Goal: Task Accomplishment & Management: Complete application form

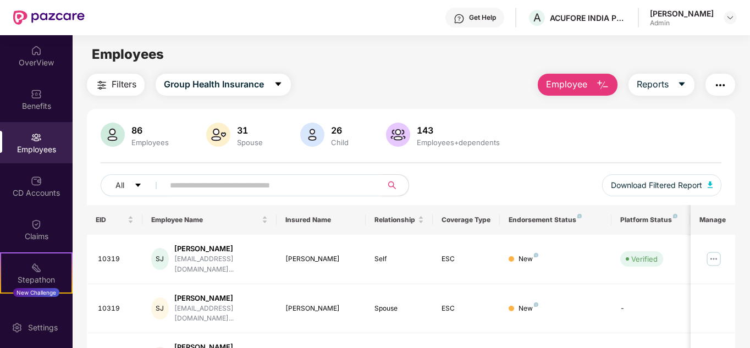
click at [570, 90] on span "Employee" at bounding box center [566, 84] width 41 height 14
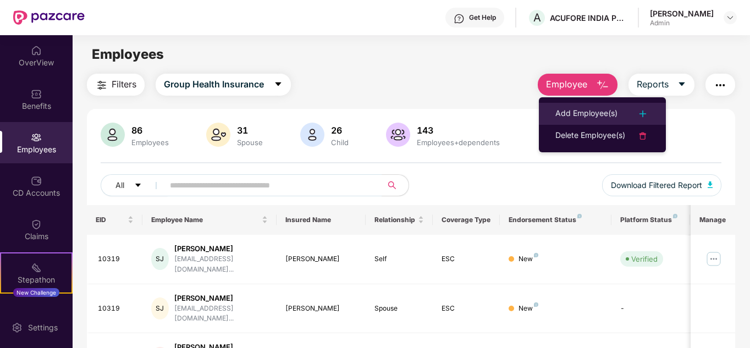
click at [574, 107] on div "Add Employee(s)" at bounding box center [586, 113] width 62 height 13
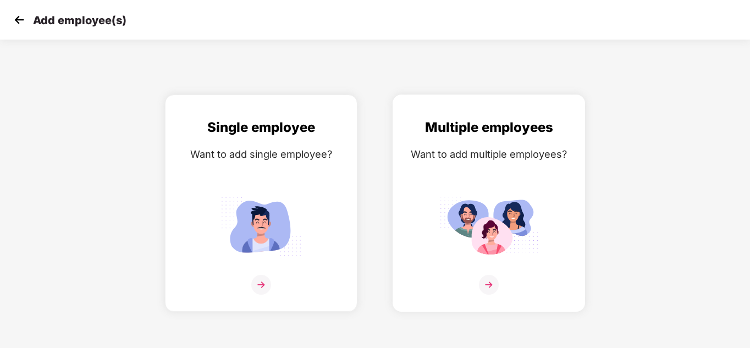
click at [507, 168] on div "Multiple employees Want to add multiple employees?" at bounding box center [488, 212] width 169 height 191
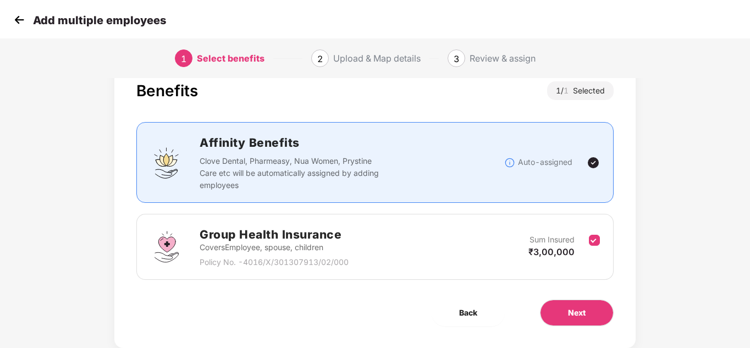
scroll to position [58, 0]
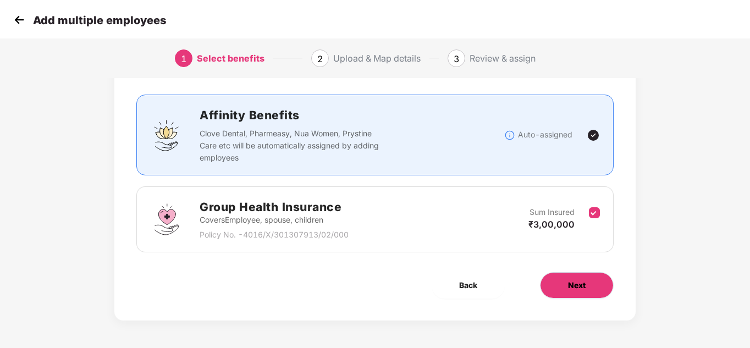
click at [585, 286] on span "Next" at bounding box center [577, 285] width 18 height 12
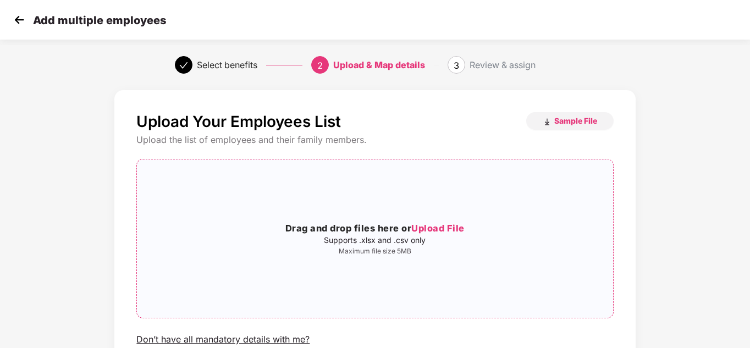
click at [418, 230] on span "Upload File" at bounding box center [437, 228] width 53 height 11
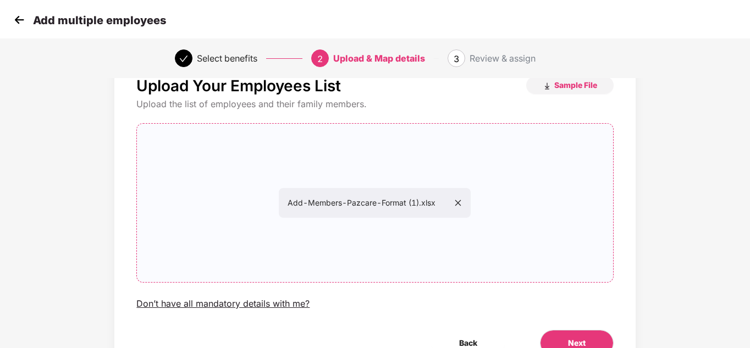
scroll to position [93, 0]
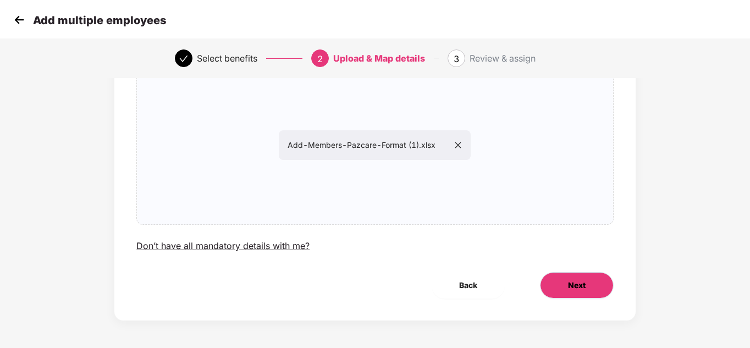
click at [570, 282] on span "Next" at bounding box center [577, 285] width 18 height 12
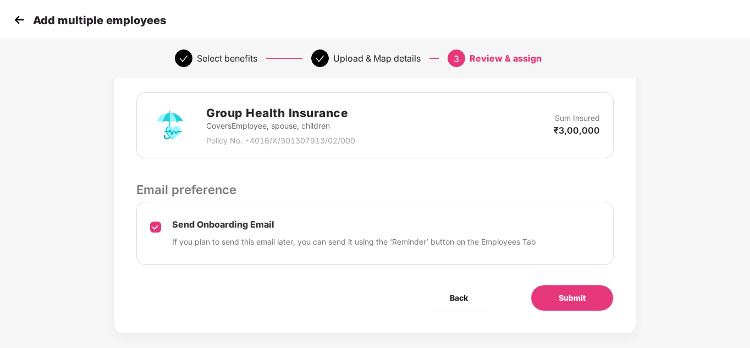
scroll to position [277, 0]
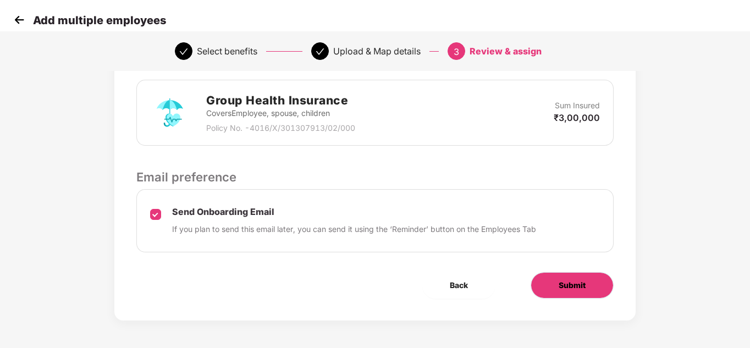
click at [559, 280] on span "Submit" at bounding box center [571, 285] width 27 height 12
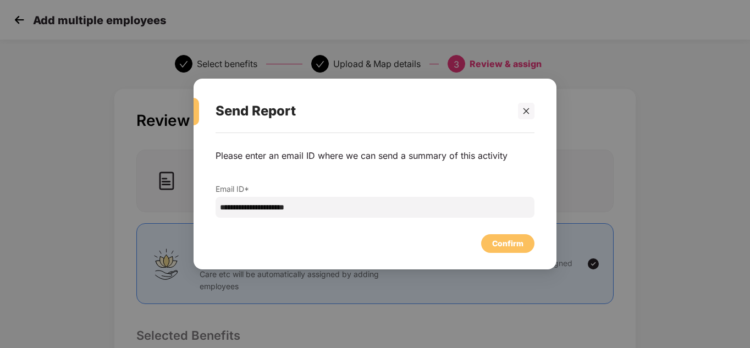
scroll to position [0, 0]
click at [331, 201] on input "**********" at bounding box center [374, 207] width 319 height 21
type input "**********"
click at [507, 247] on div "Confirm" at bounding box center [507, 243] width 31 height 12
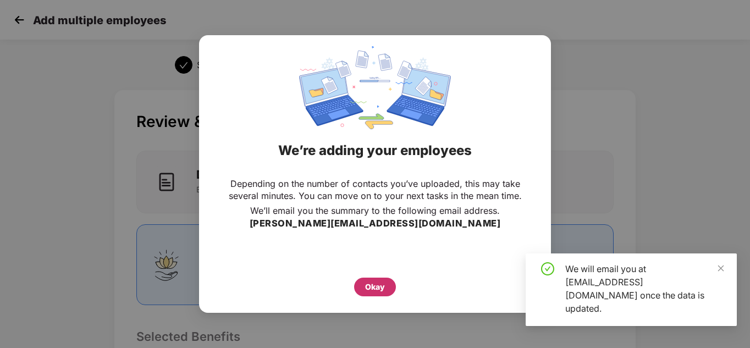
click at [380, 282] on div "Okay" at bounding box center [375, 287] width 20 height 12
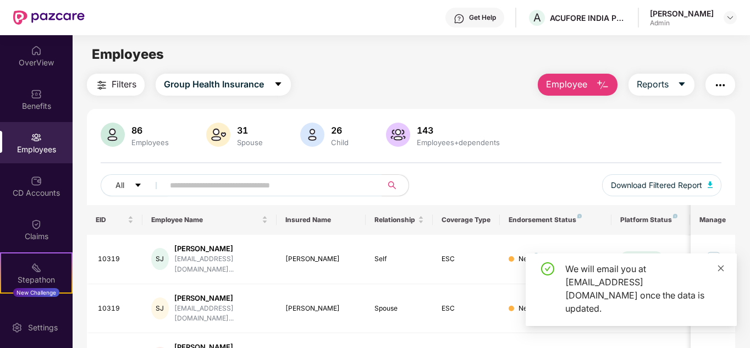
click at [720, 272] on icon "close" at bounding box center [721, 268] width 8 height 8
